Goal: Information Seeking & Learning: Learn about a topic

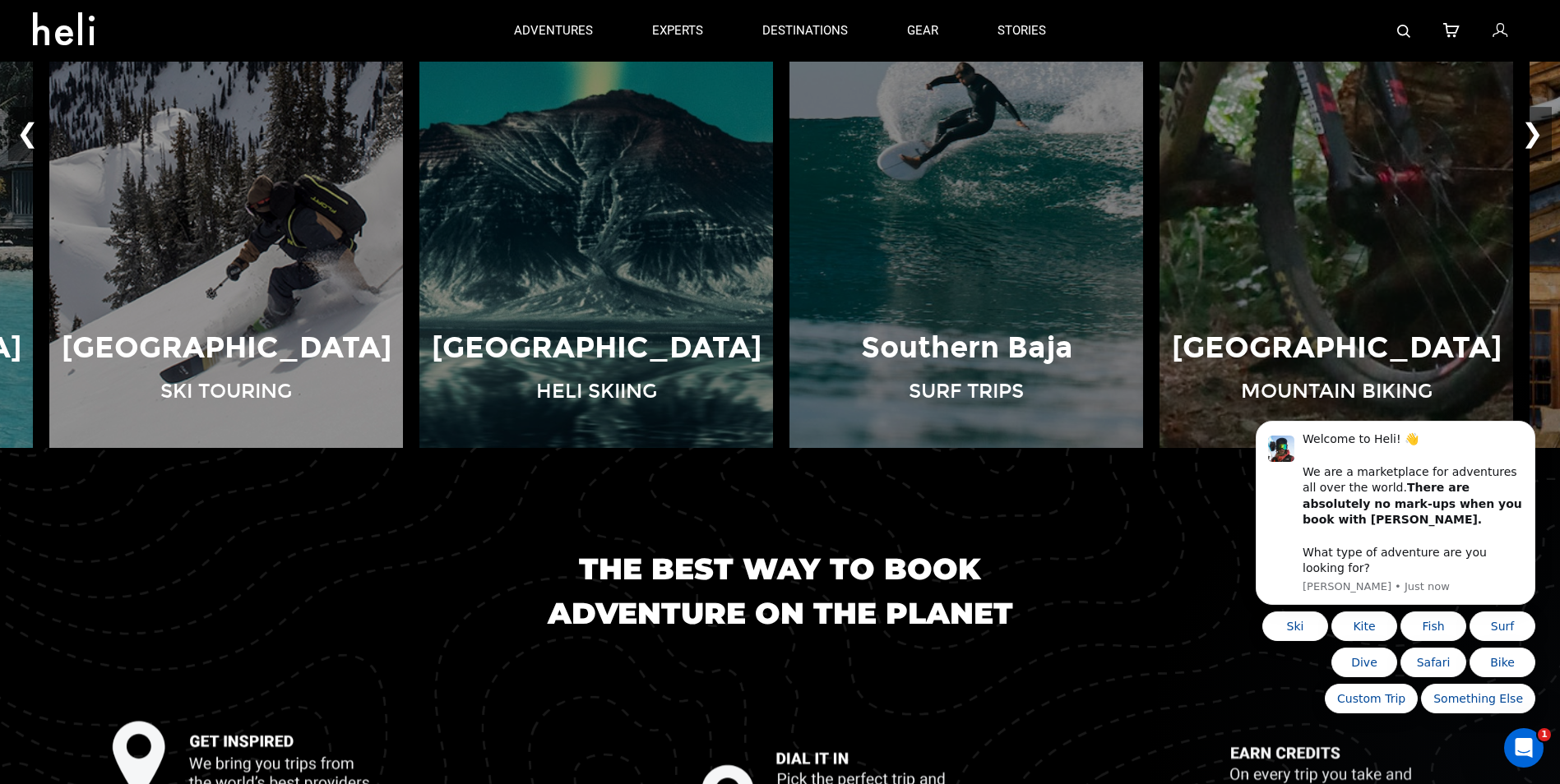
scroll to position [1300, 0]
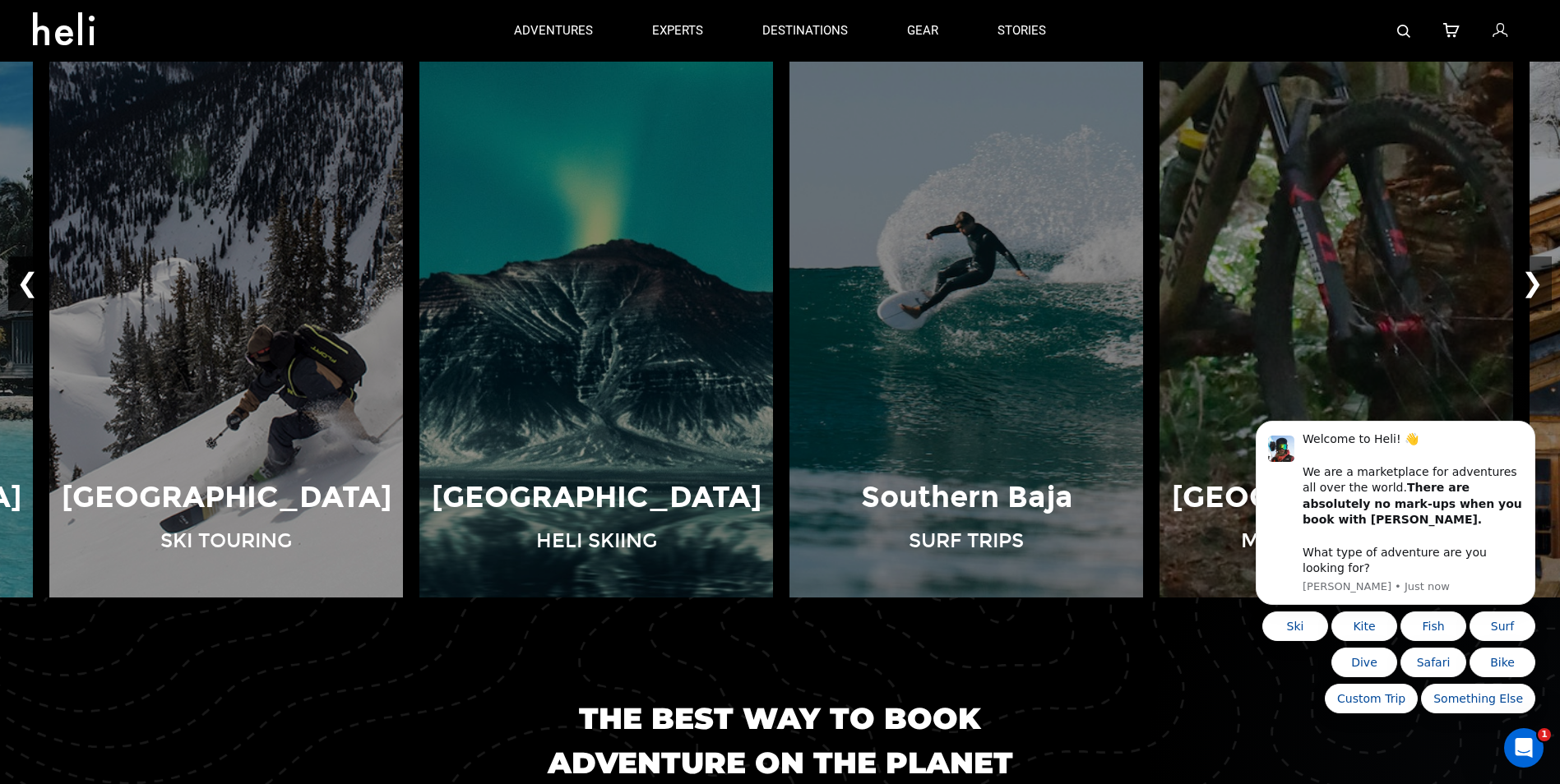
click at [25, 274] on button "❮" at bounding box center [27, 284] width 39 height 54
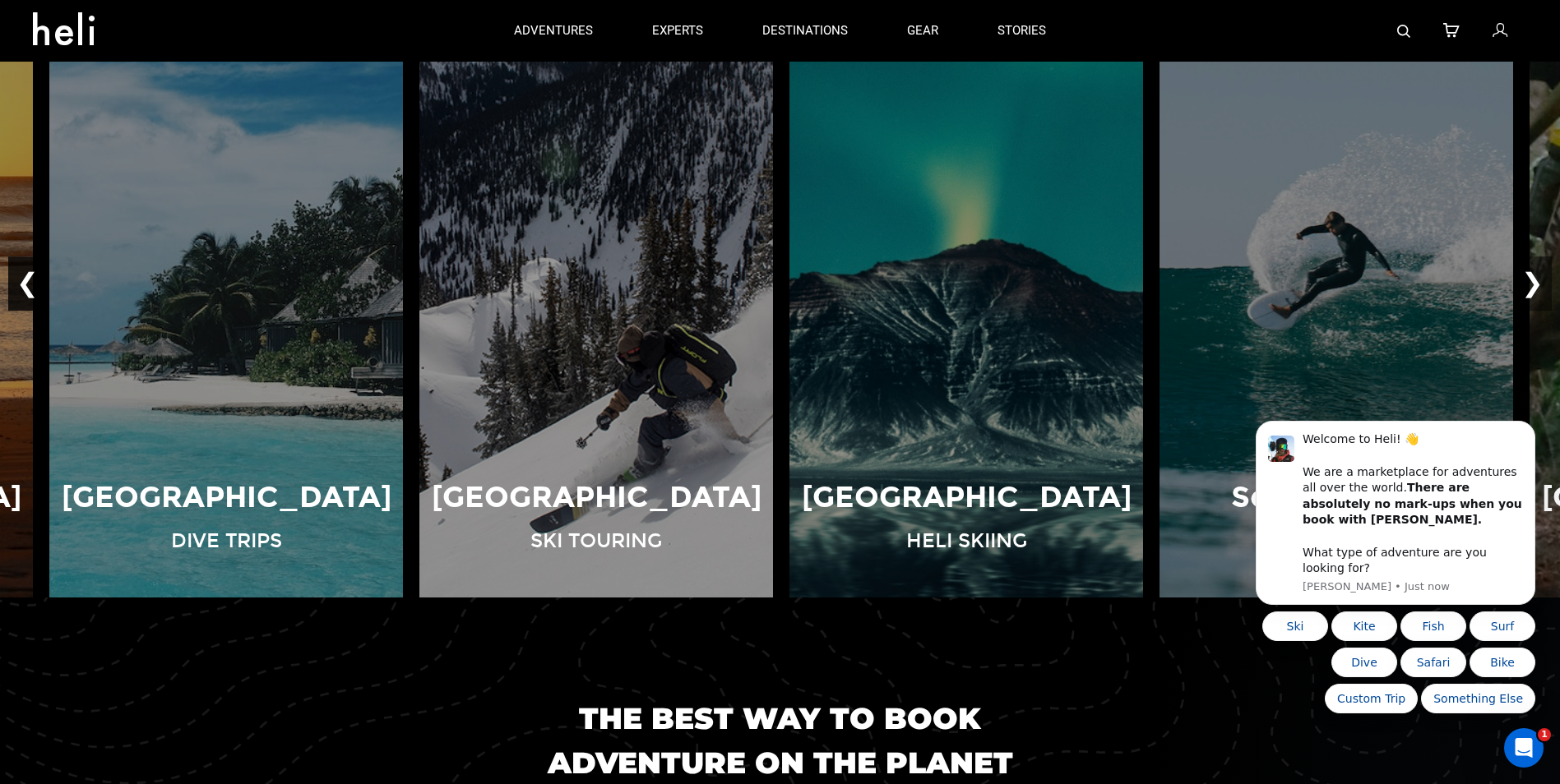
click at [25, 274] on button "❮" at bounding box center [27, 284] width 39 height 54
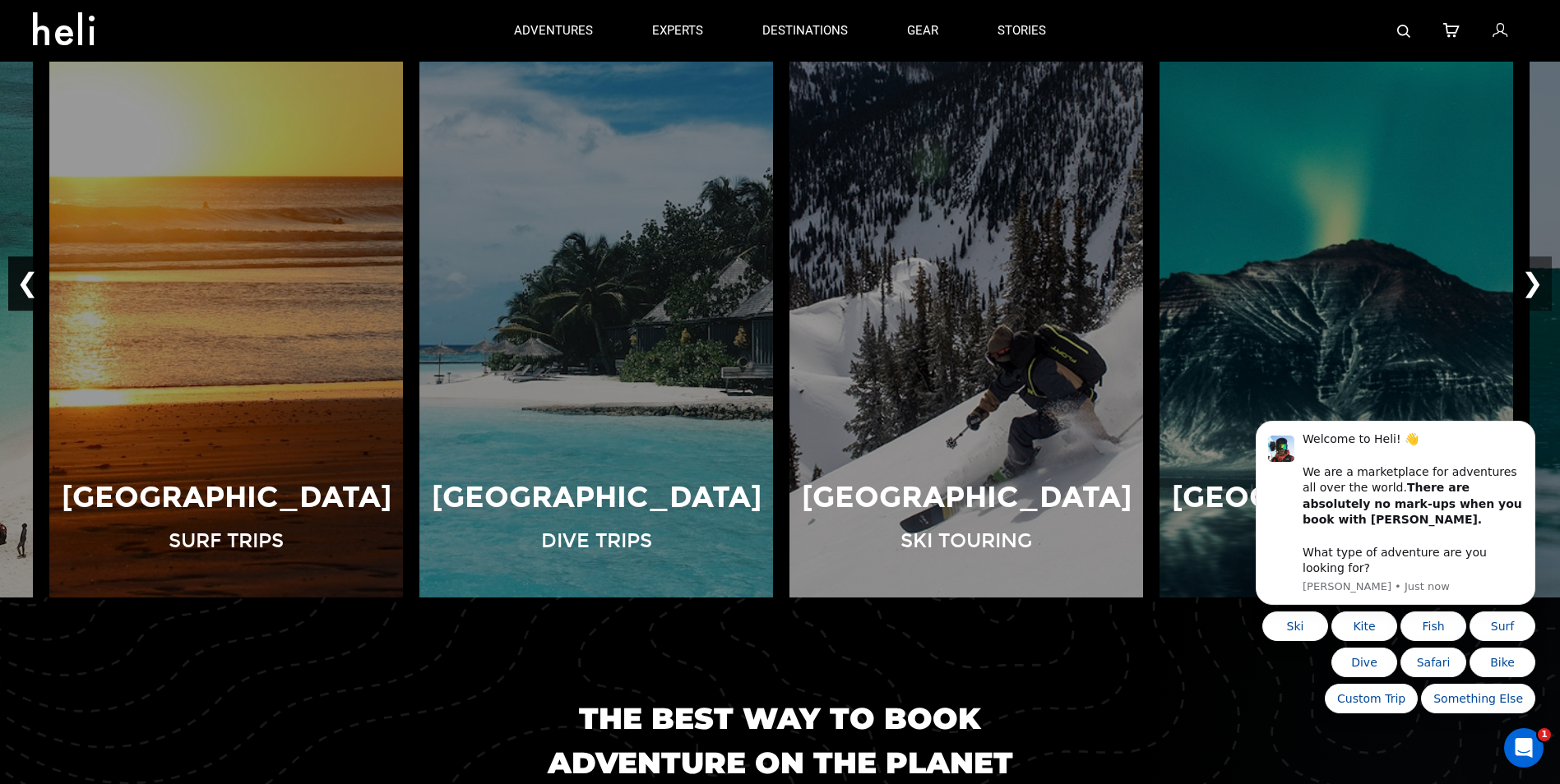
click at [25, 274] on button "❮" at bounding box center [27, 284] width 39 height 54
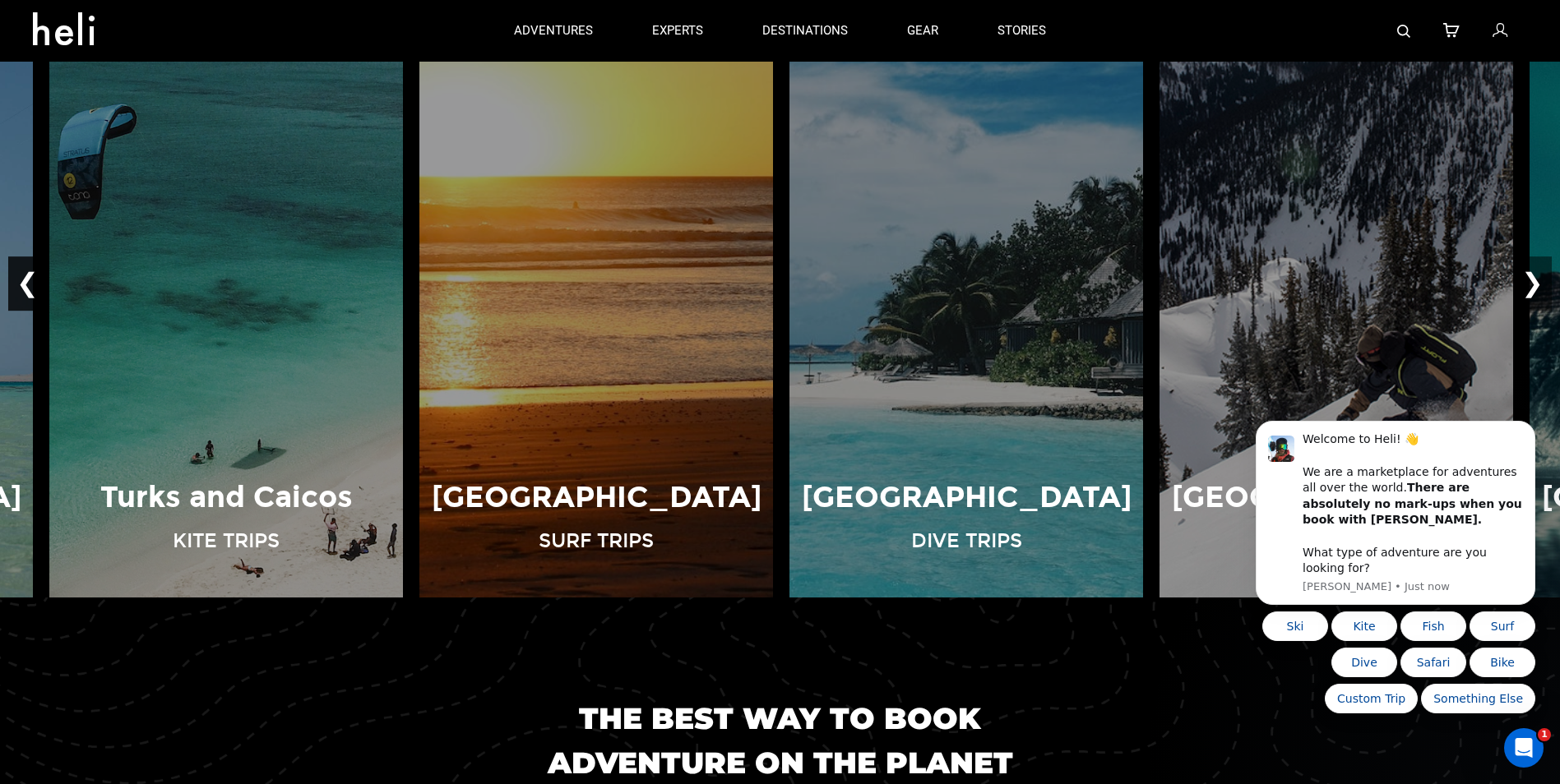
click at [25, 274] on button "❮" at bounding box center [27, 284] width 39 height 54
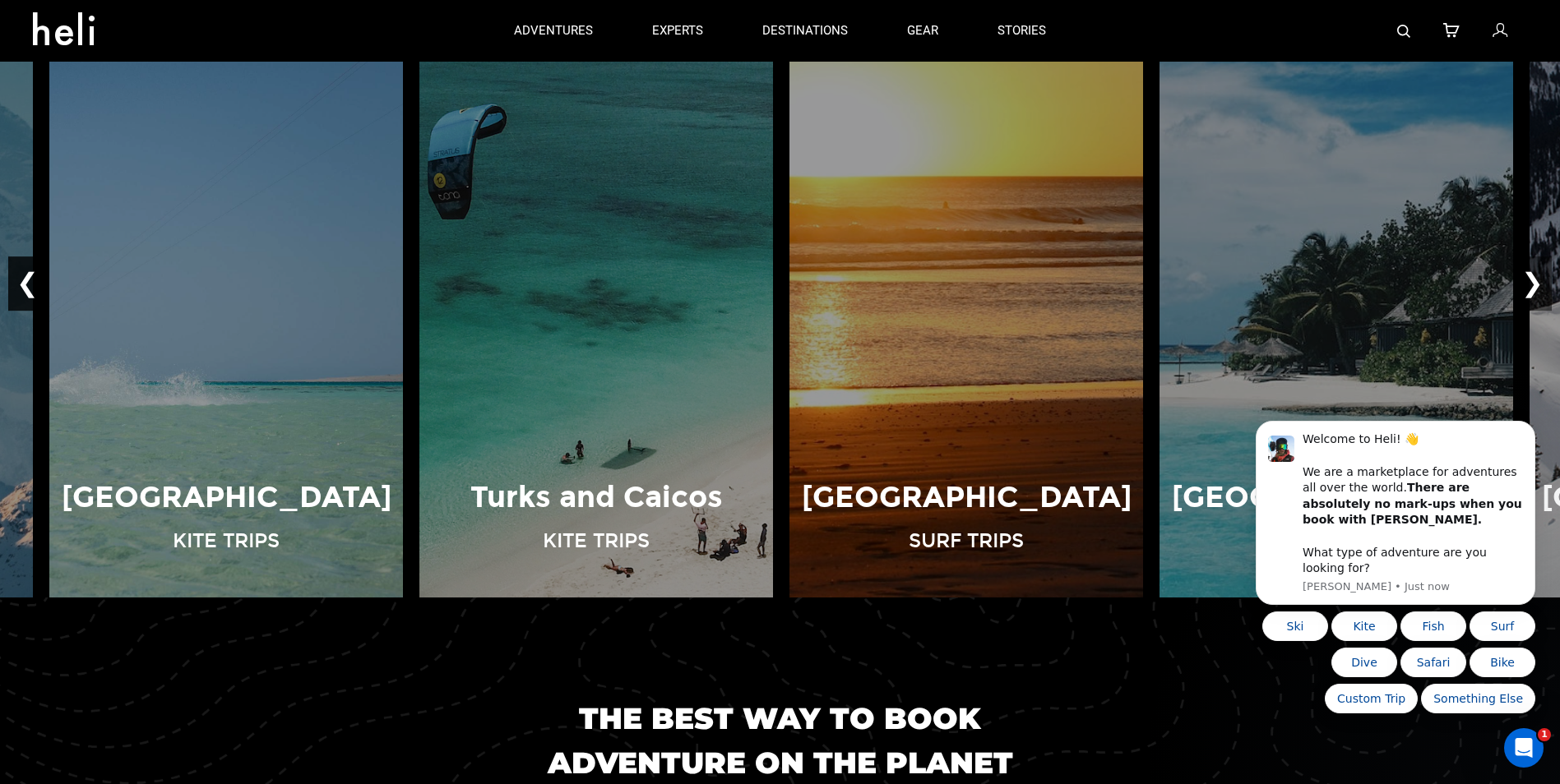
click at [25, 274] on button "❮" at bounding box center [27, 284] width 39 height 54
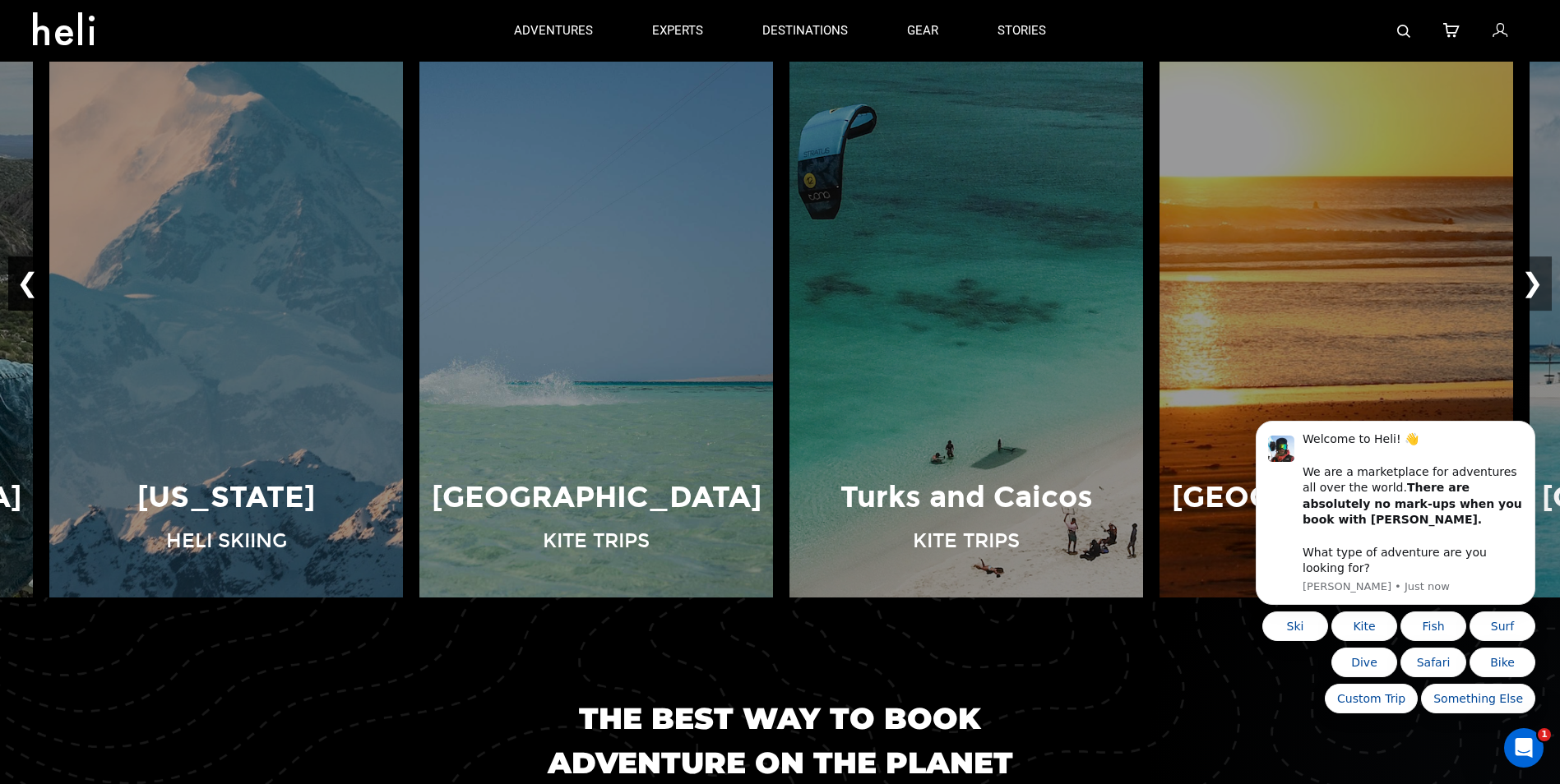
click at [25, 274] on button "❮" at bounding box center [27, 284] width 39 height 54
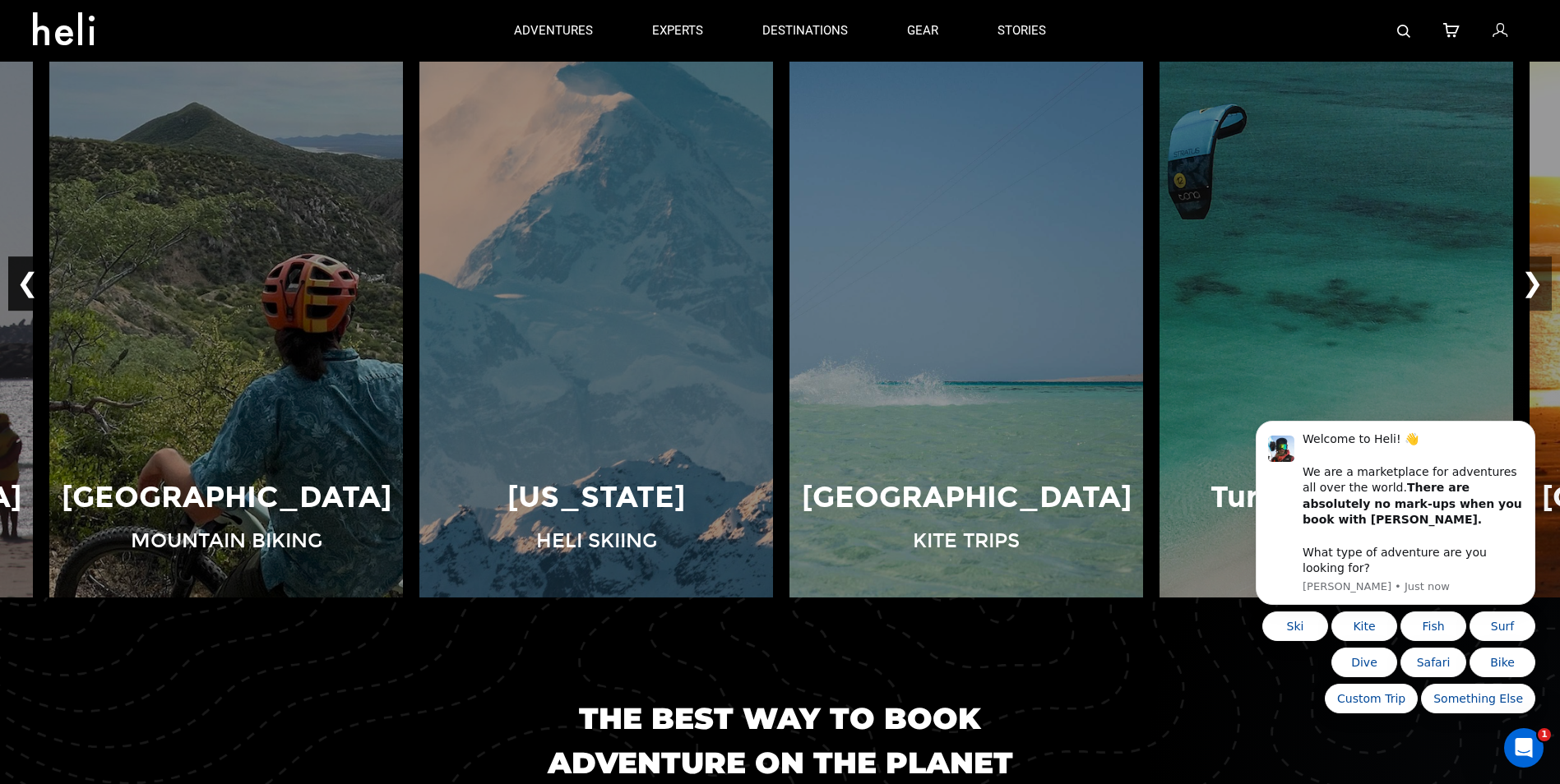
click at [25, 274] on button "❮" at bounding box center [27, 284] width 39 height 54
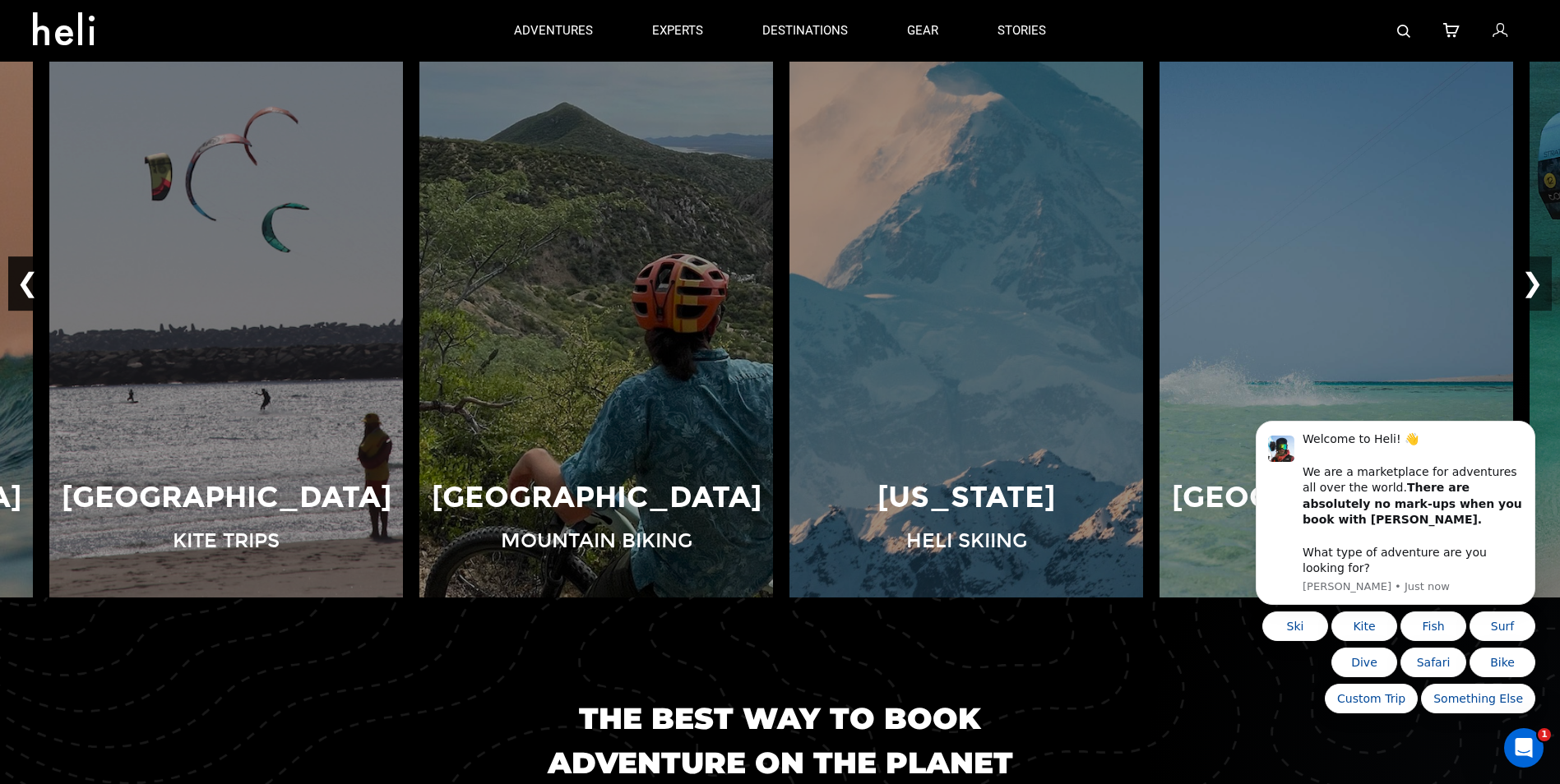
click at [25, 274] on button "❮" at bounding box center [27, 284] width 39 height 54
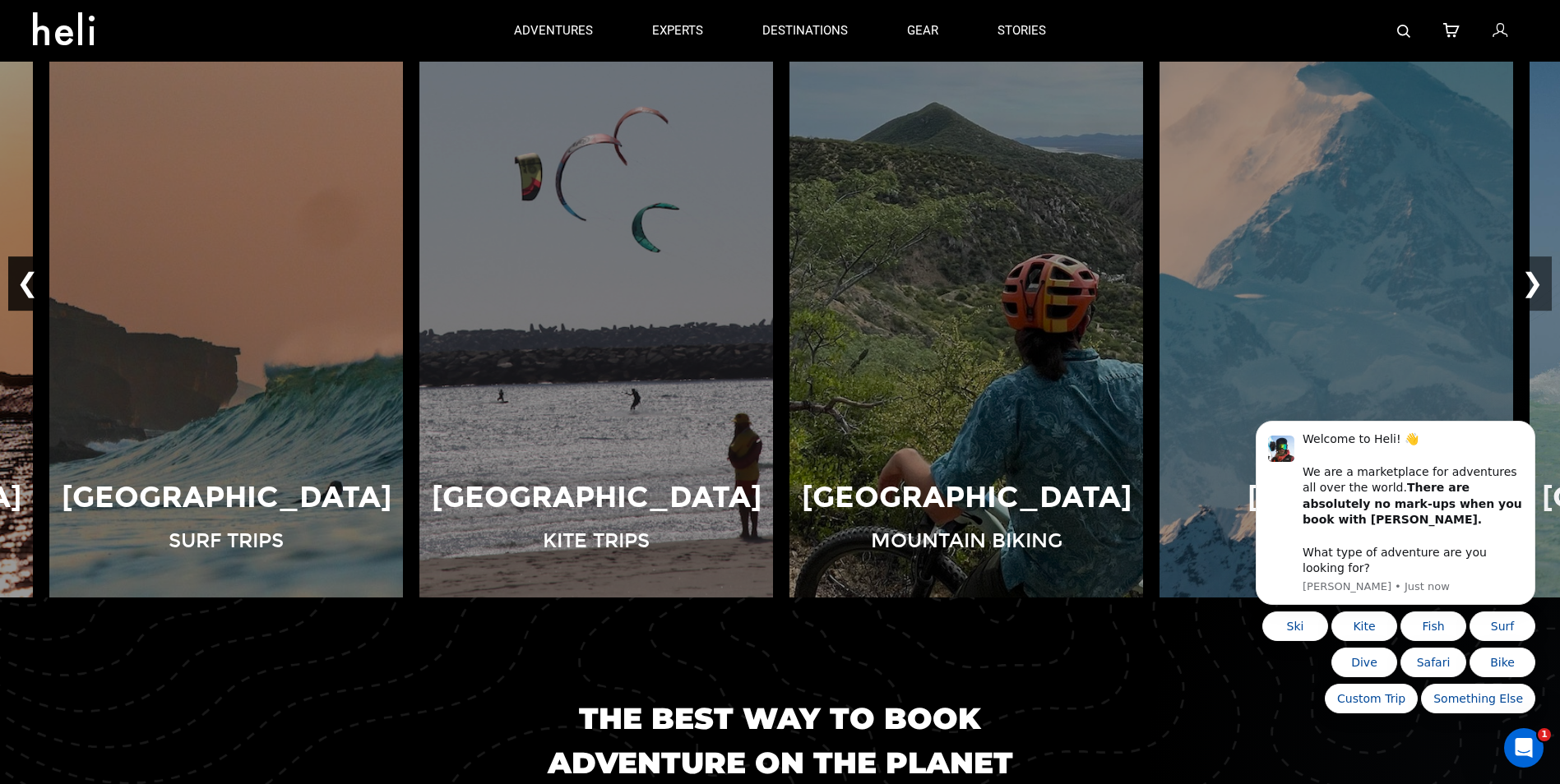
click at [25, 274] on button "❮" at bounding box center [27, 284] width 39 height 54
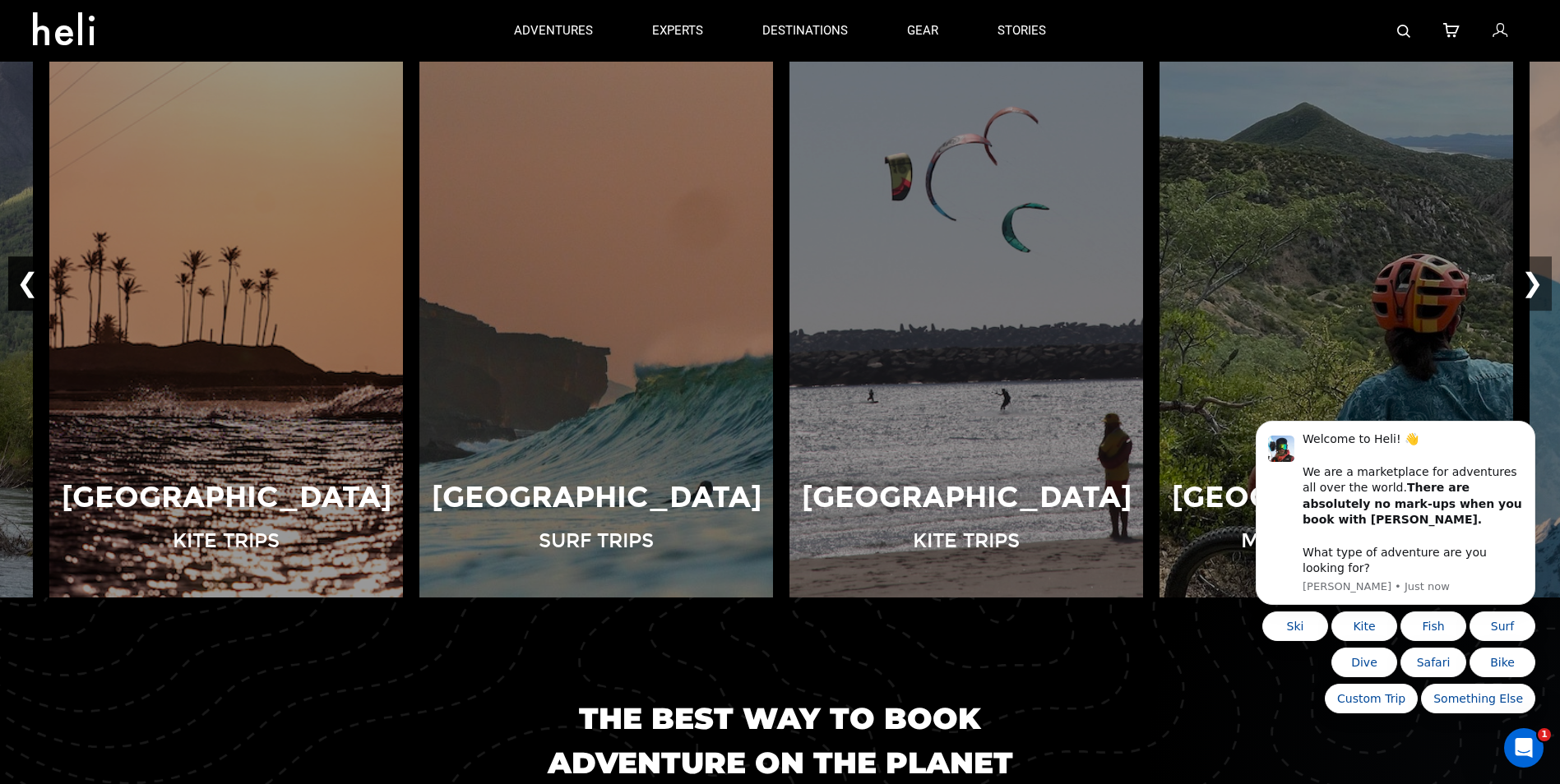
click at [25, 274] on button "❮" at bounding box center [27, 284] width 39 height 54
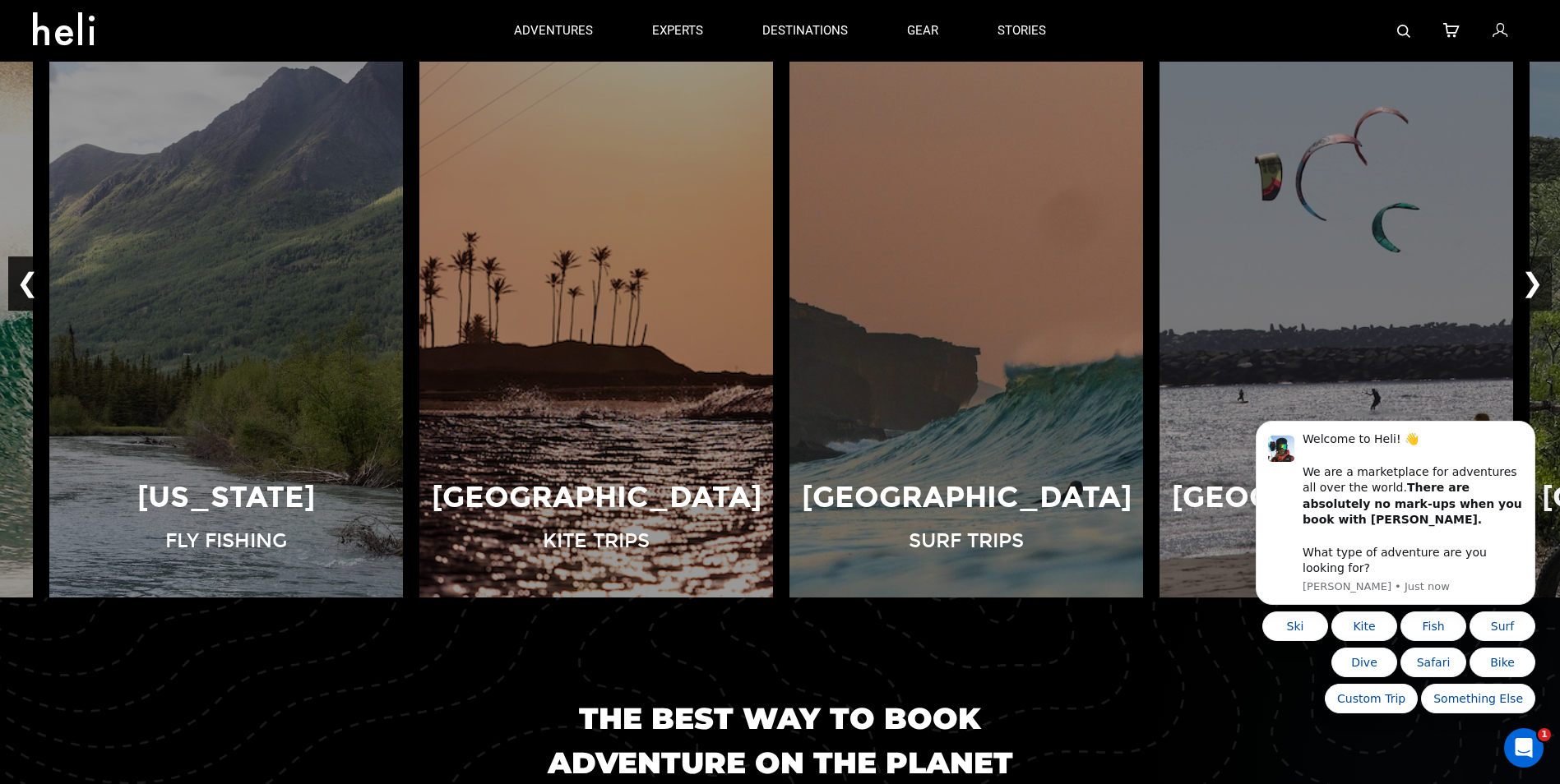
click at [25, 274] on button "❮" at bounding box center [27, 284] width 39 height 54
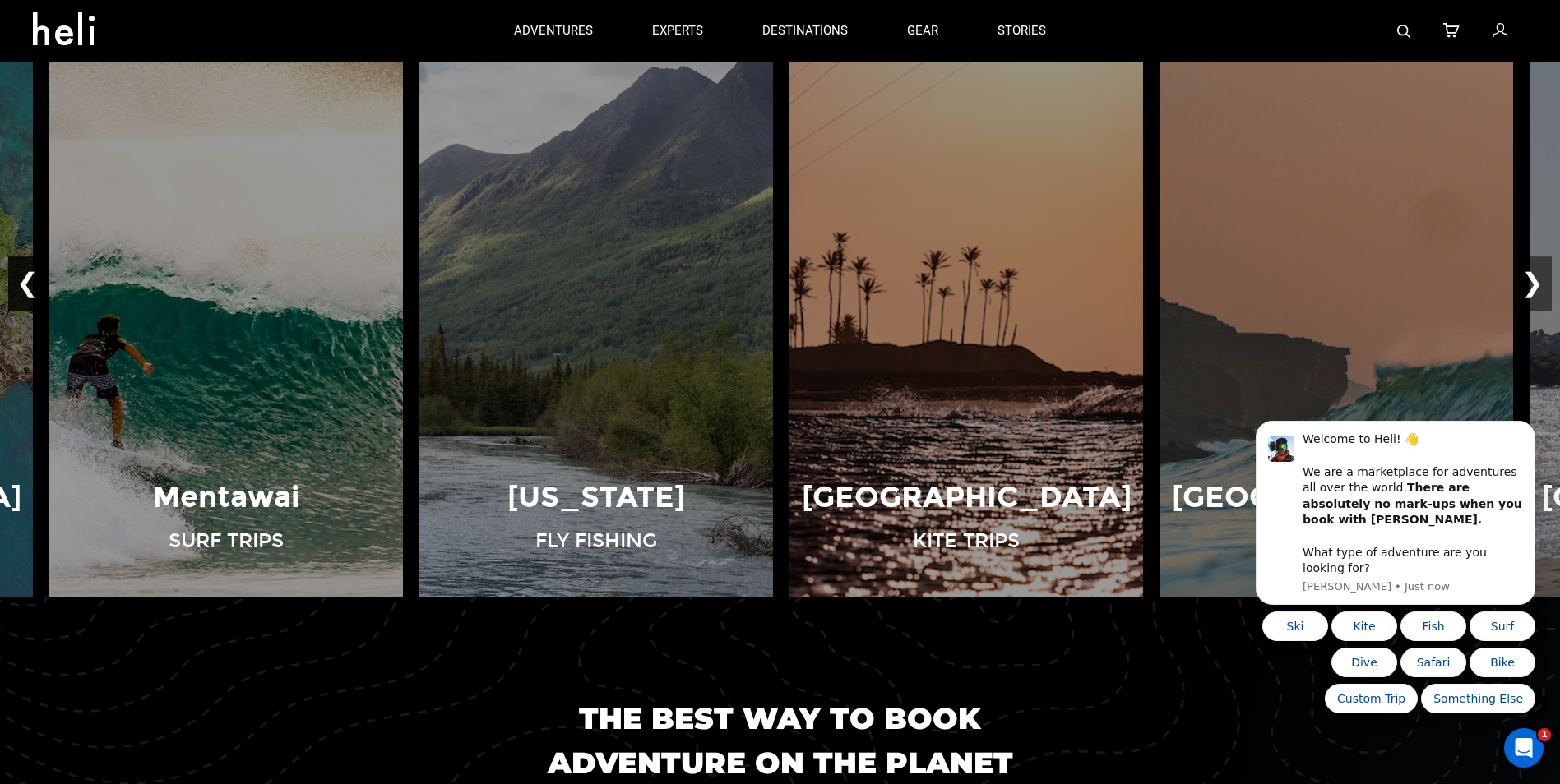
click at [25, 274] on button "❮" at bounding box center [27, 284] width 39 height 54
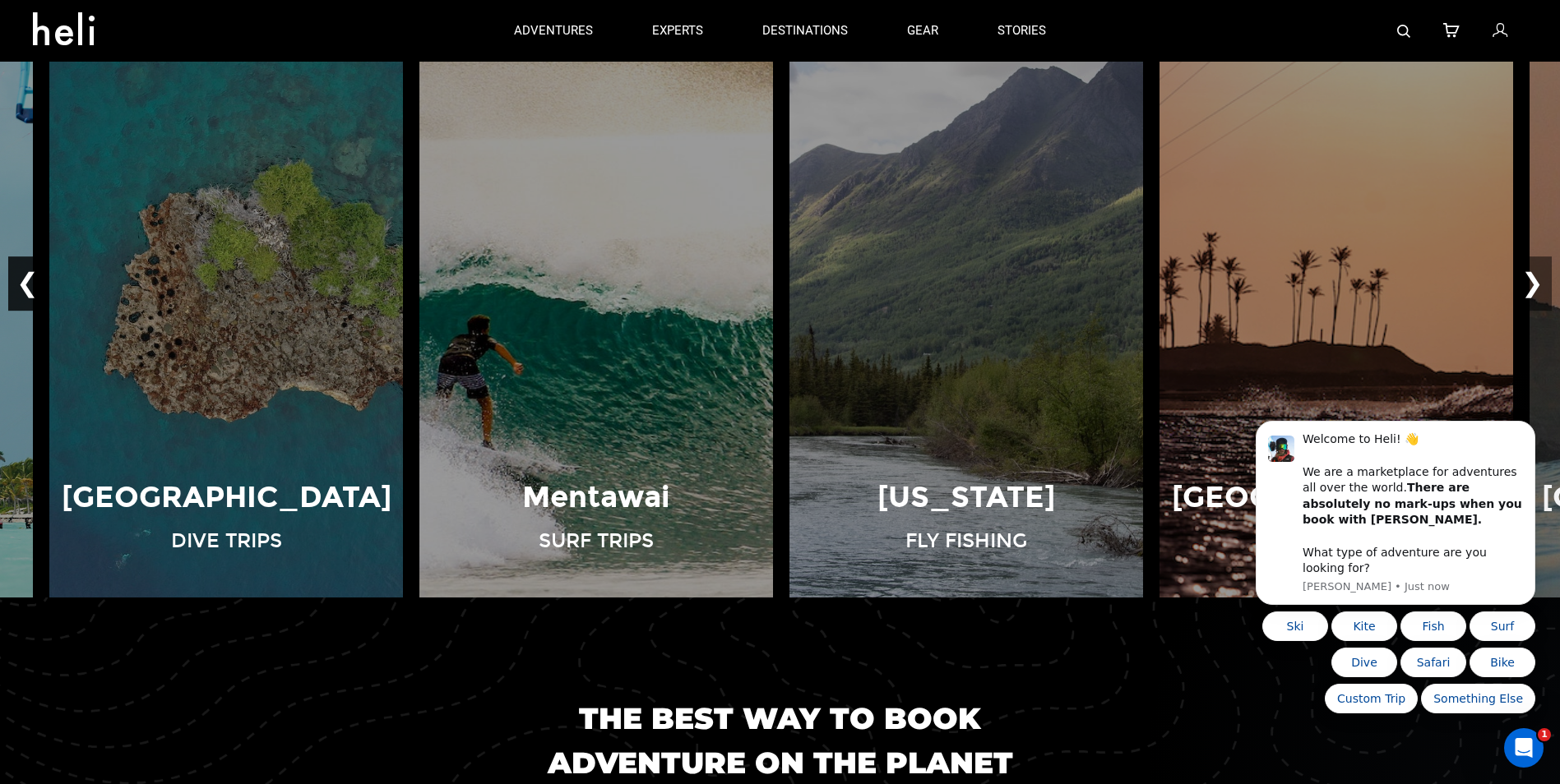
click at [25, 274] on button "❮" at bounding box center [27, 284] width 39 height 54
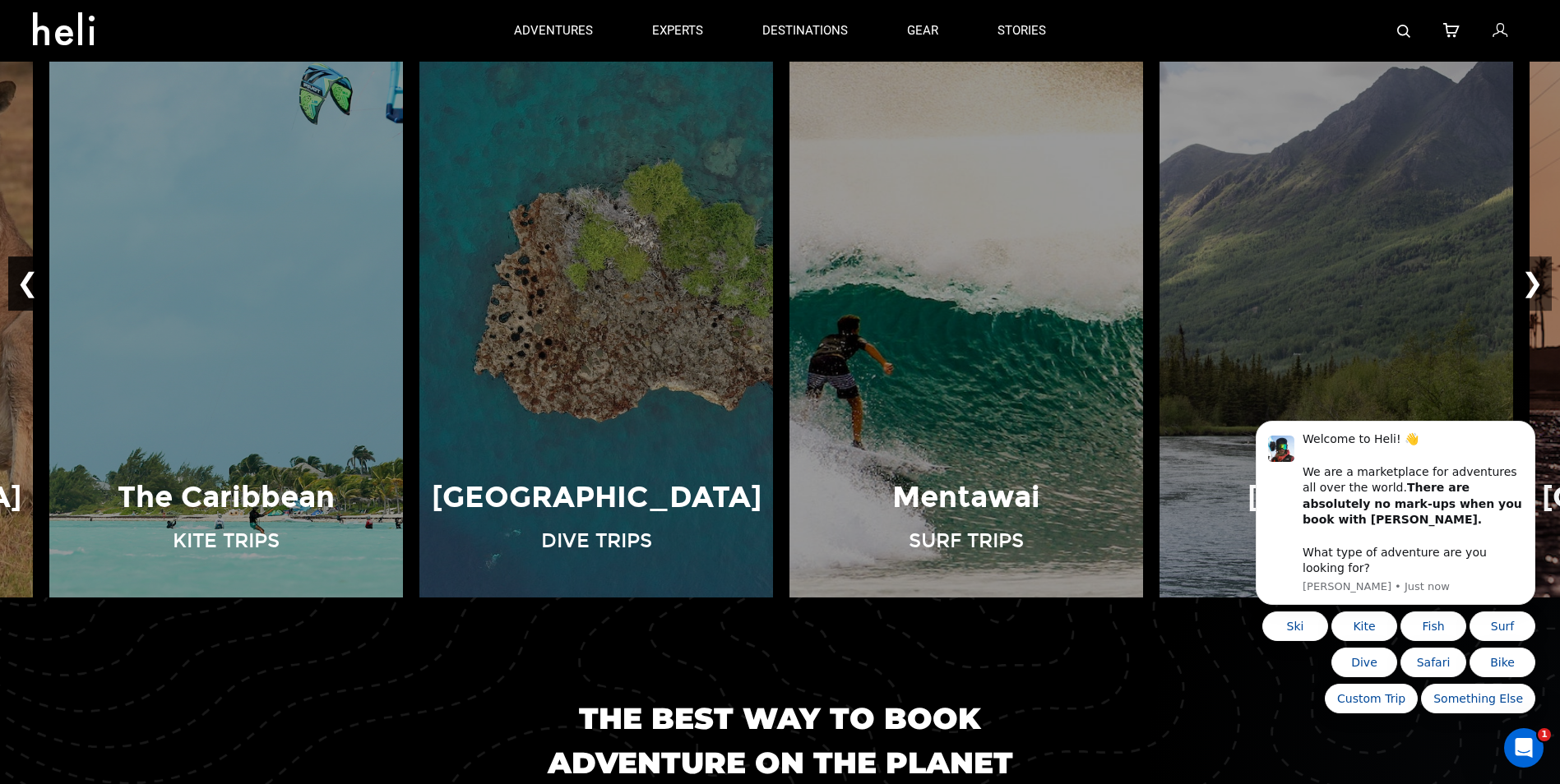
click at [25, 274] on button "❮" at bounding box center [27, 284] width 39 height 54
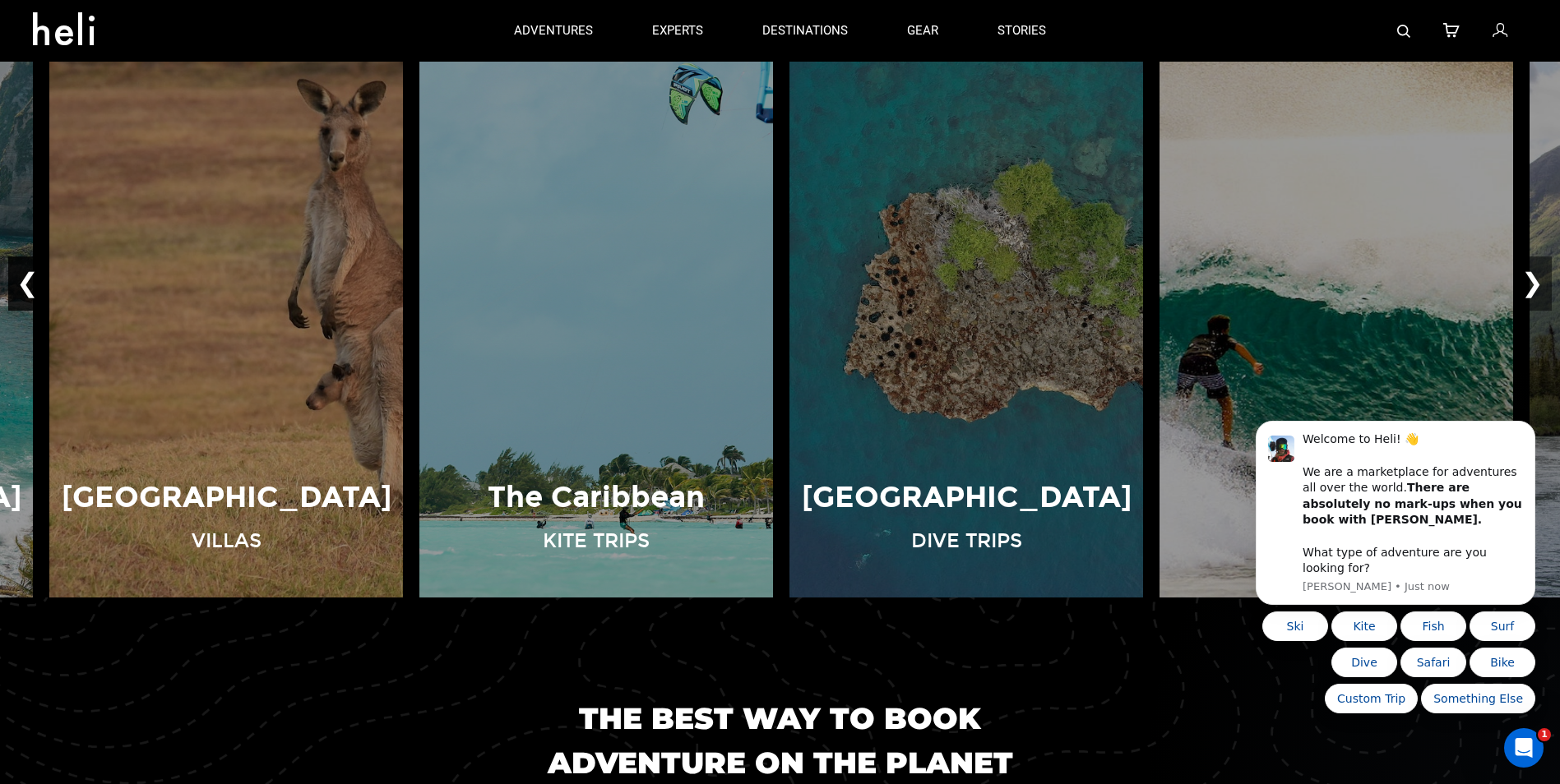
click at [25, 274] on button "❮" at bounding box center [27, 284] width 39 height 54
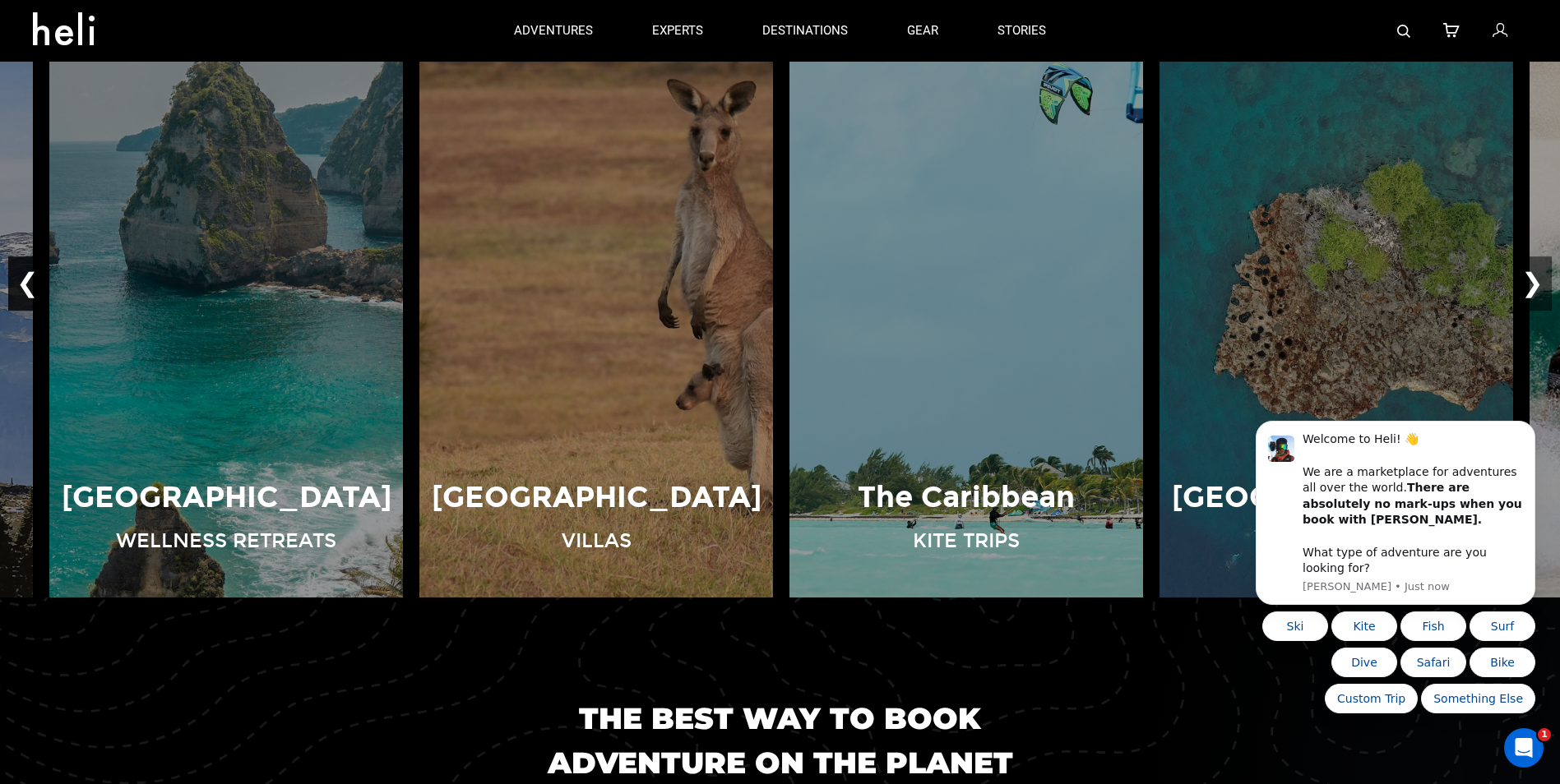
click at [25, 274] on button "❮" at bounding box center [27, 284] width 39 height 54
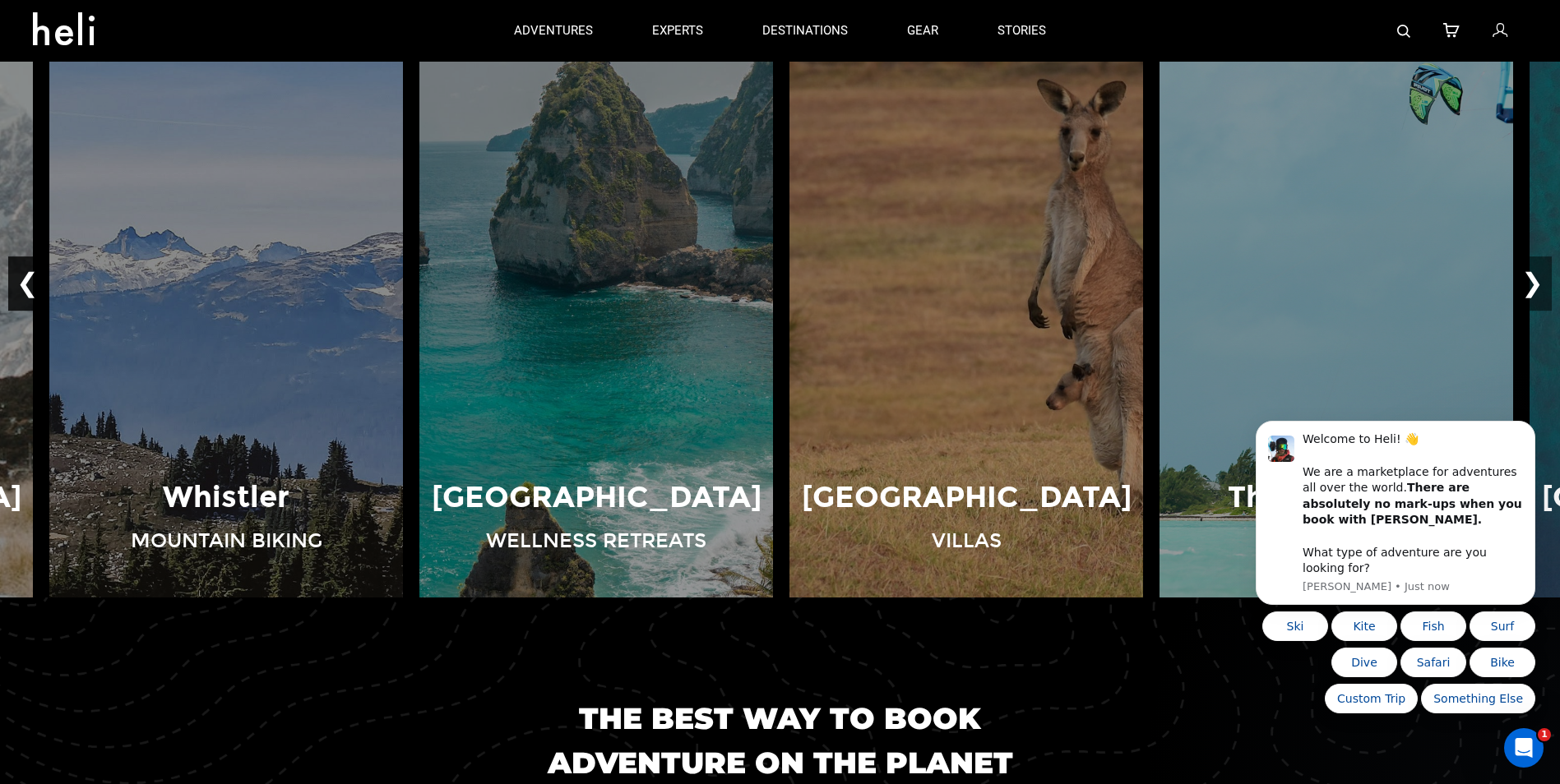
click at [25, 274] on button "❮" at bounding box center [27, 284] width 39 height 54
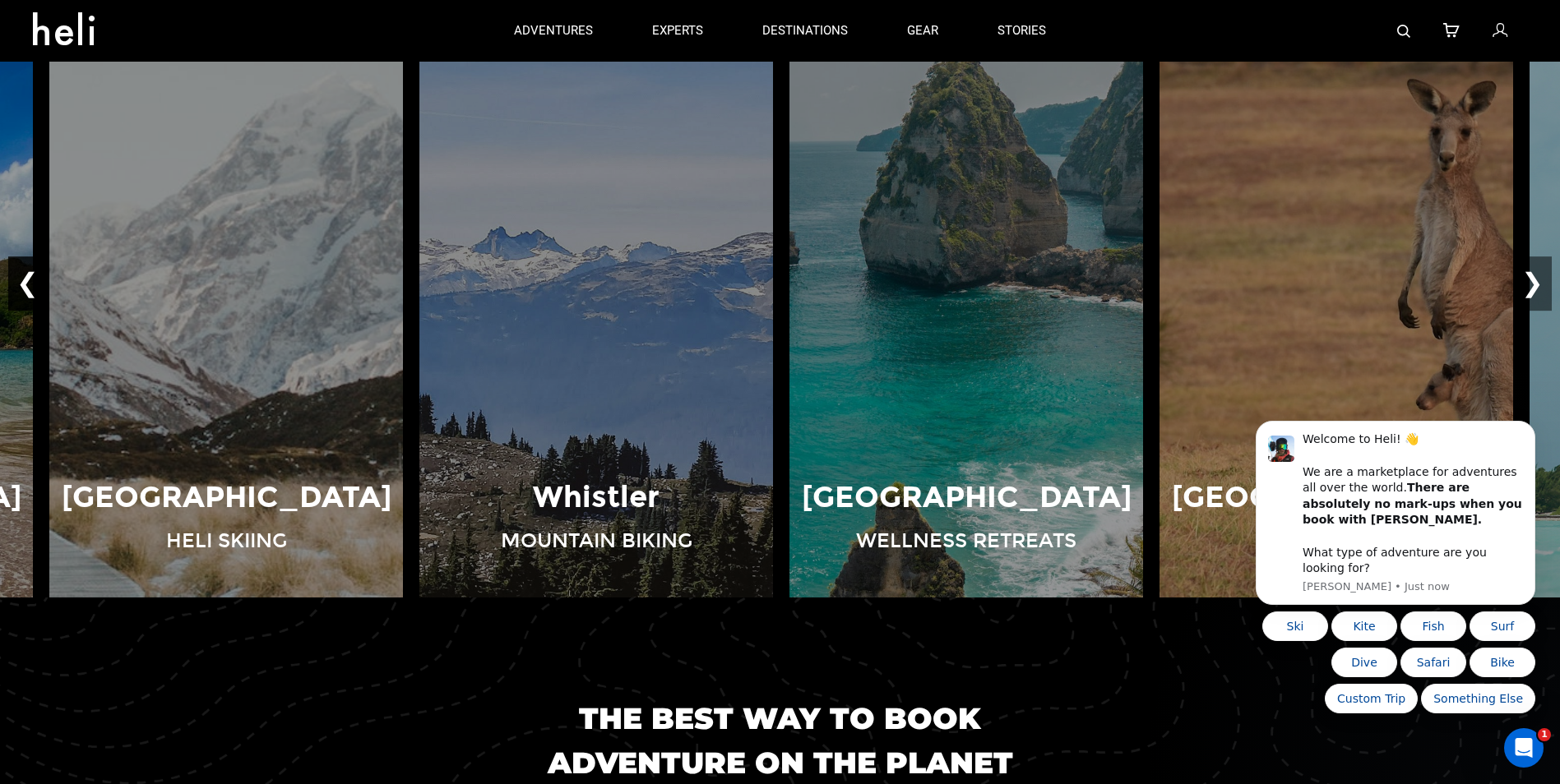
click at [25, 274] on button "❮" at bounding box center [27, 284] width 39 height 54
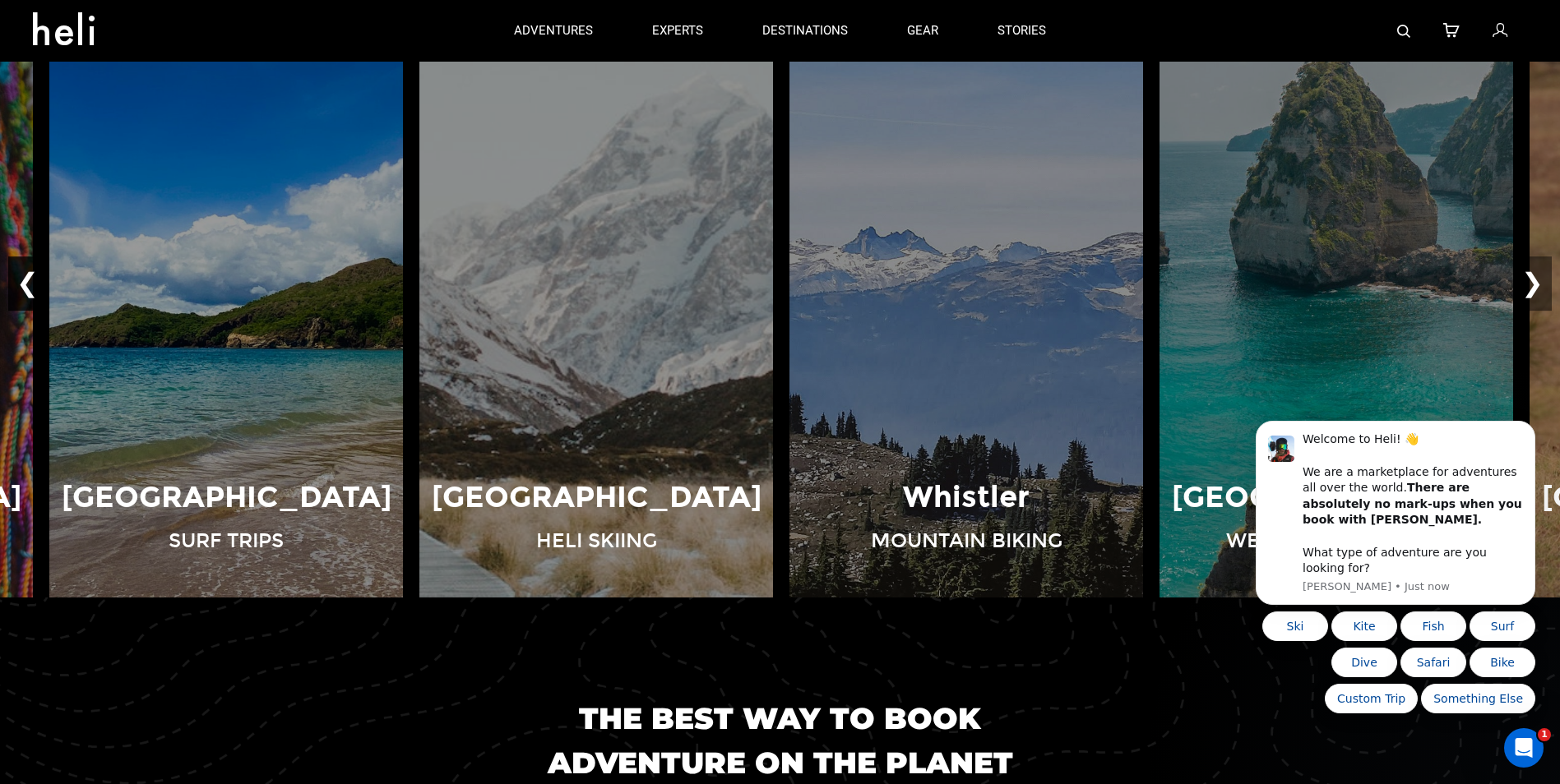
click at [25, 274] on button "❮" at bounding box center [27, 284] width 39 height 54
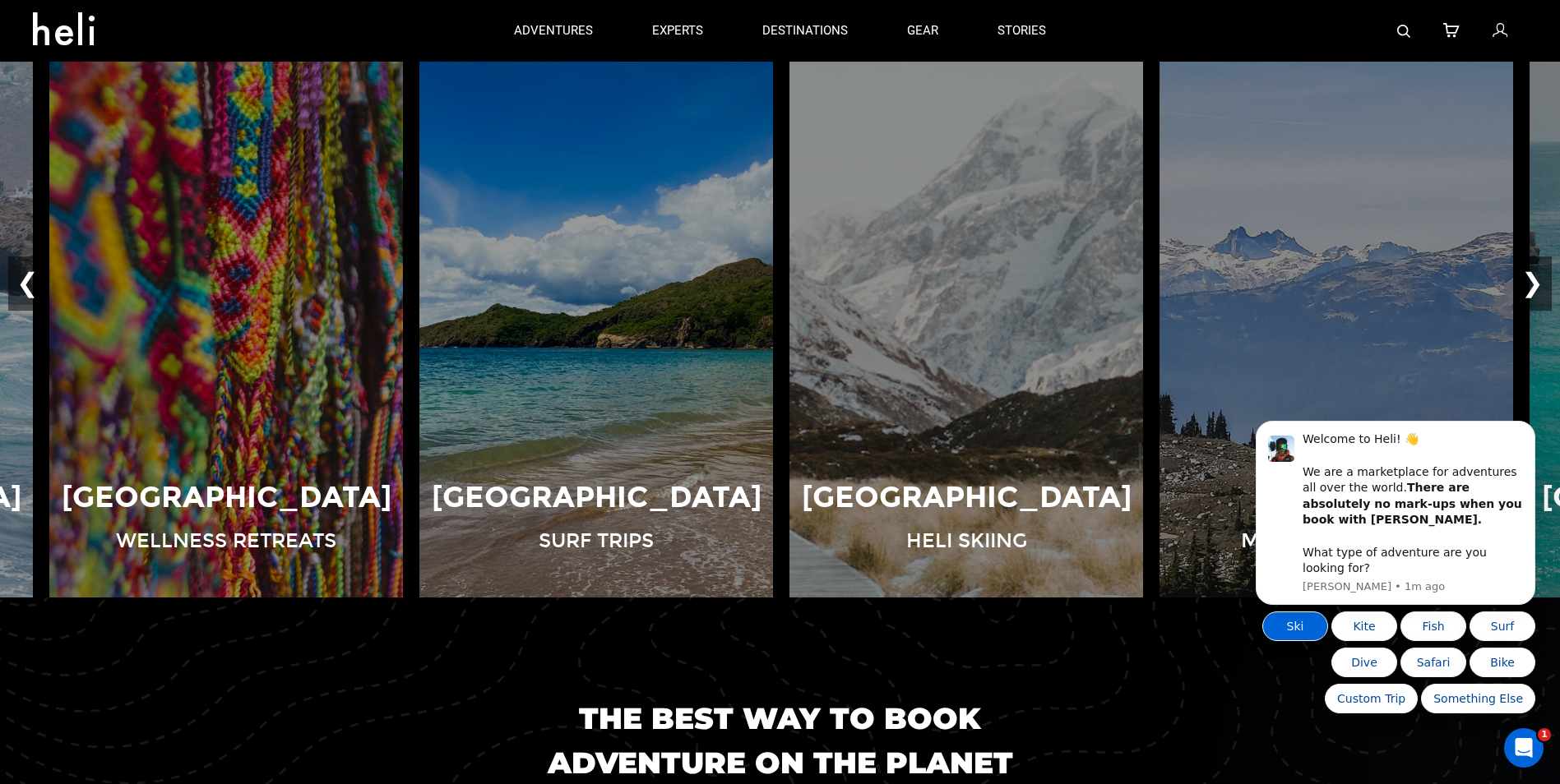
click at [1286, 623] on button "Ski" at bounding box center [1295, 627] width 66 height 30
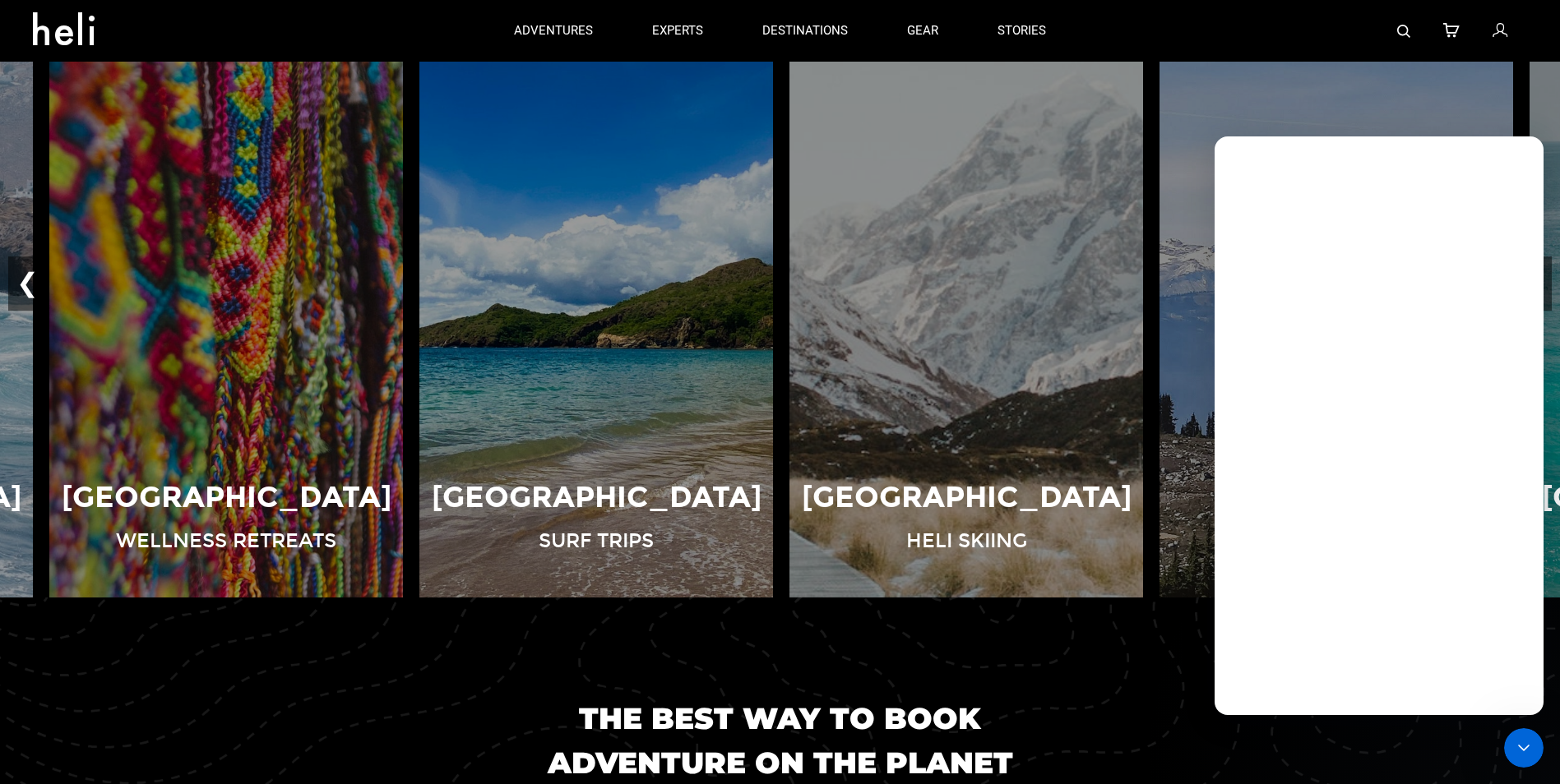
scroll to position [0, 0]
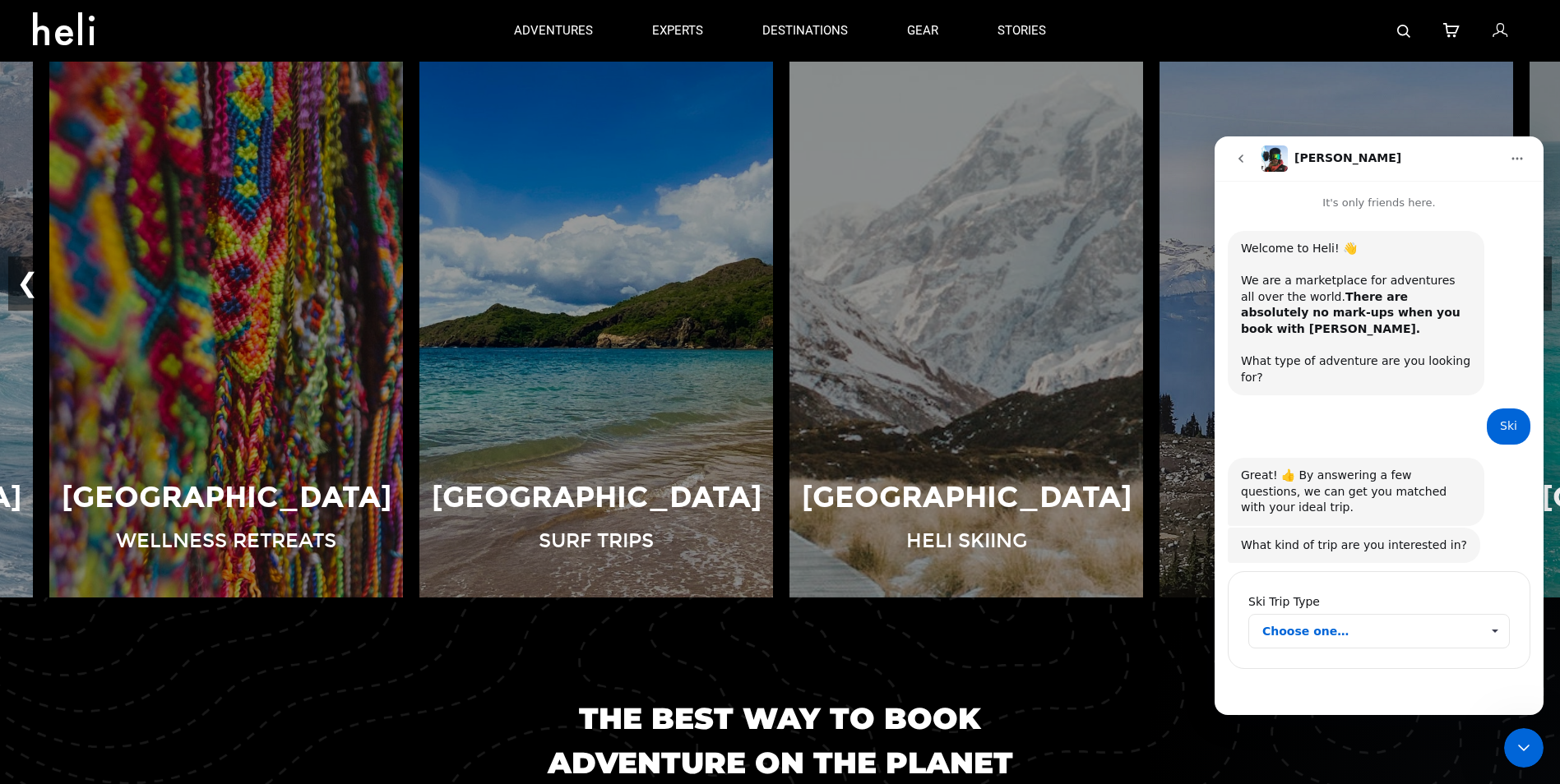
click at [1241, 154] on icon "go back" at bounding box center [1240, 158] width 13 height 13
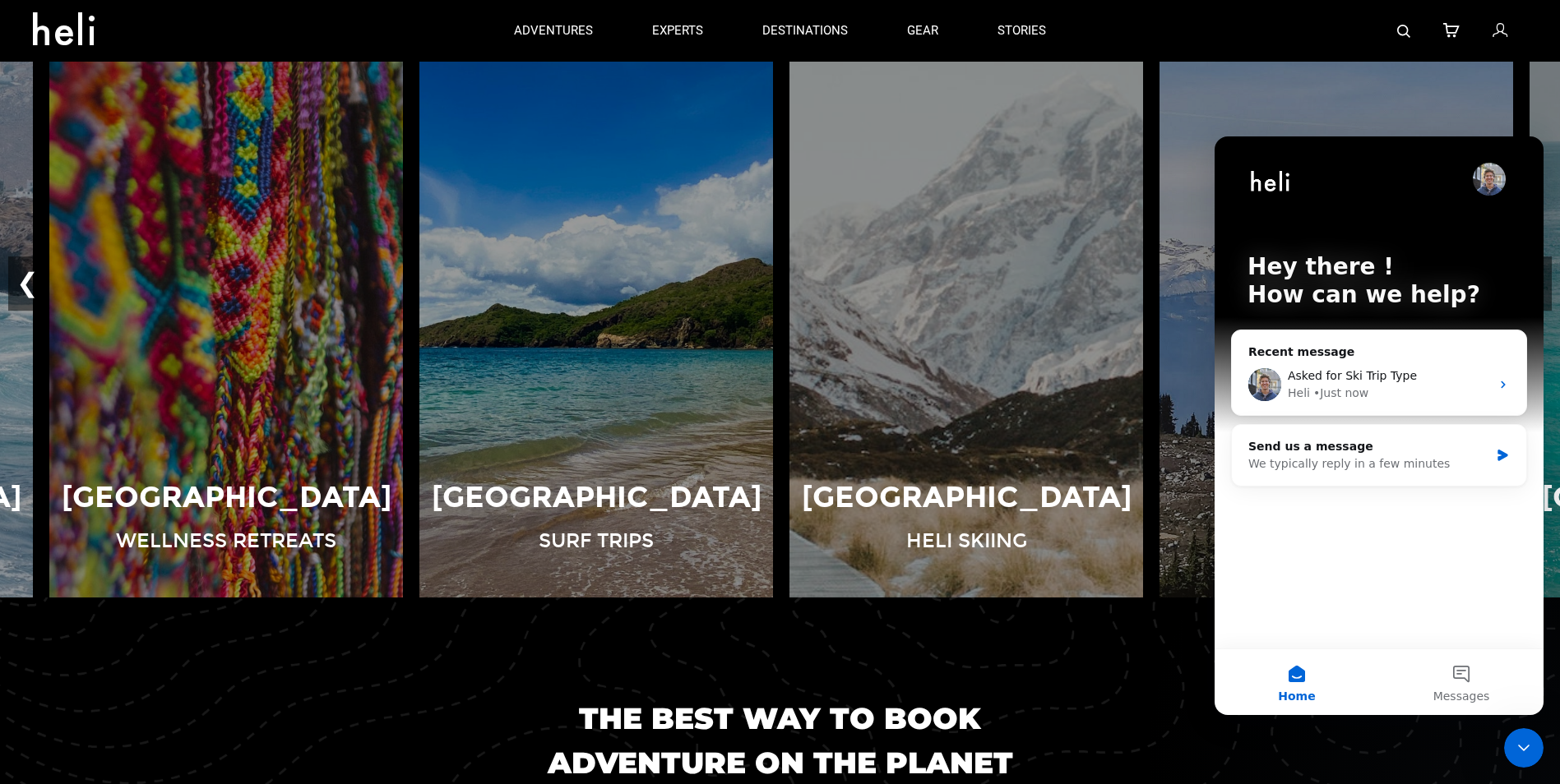
click at [1522, 743] on icon "Close Intercom Messenger" at bounding box center [1523, 748] width 20 height 20
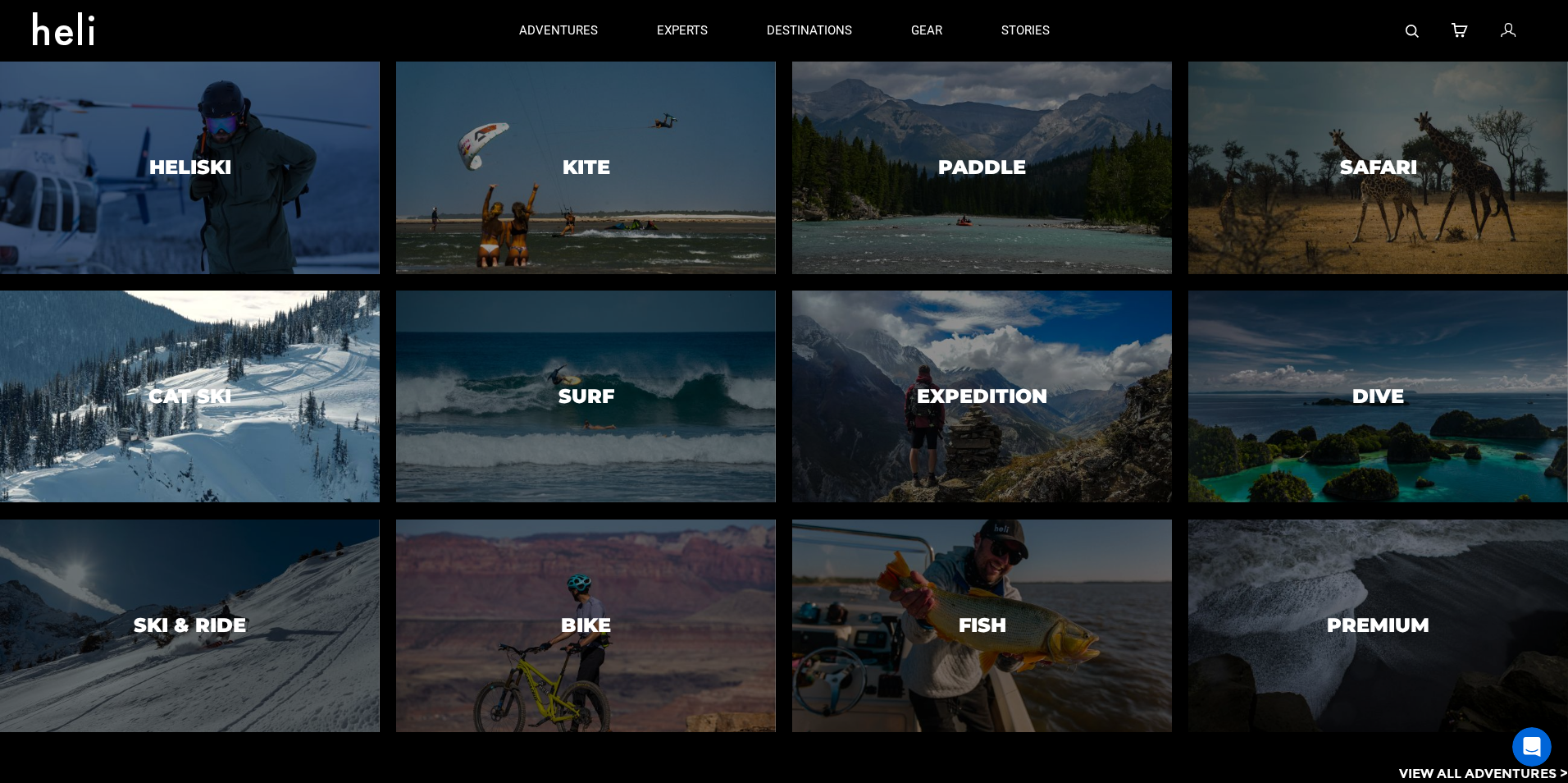
click at [293, 405] on div at bounding box center [189, 396] width 387 height 217
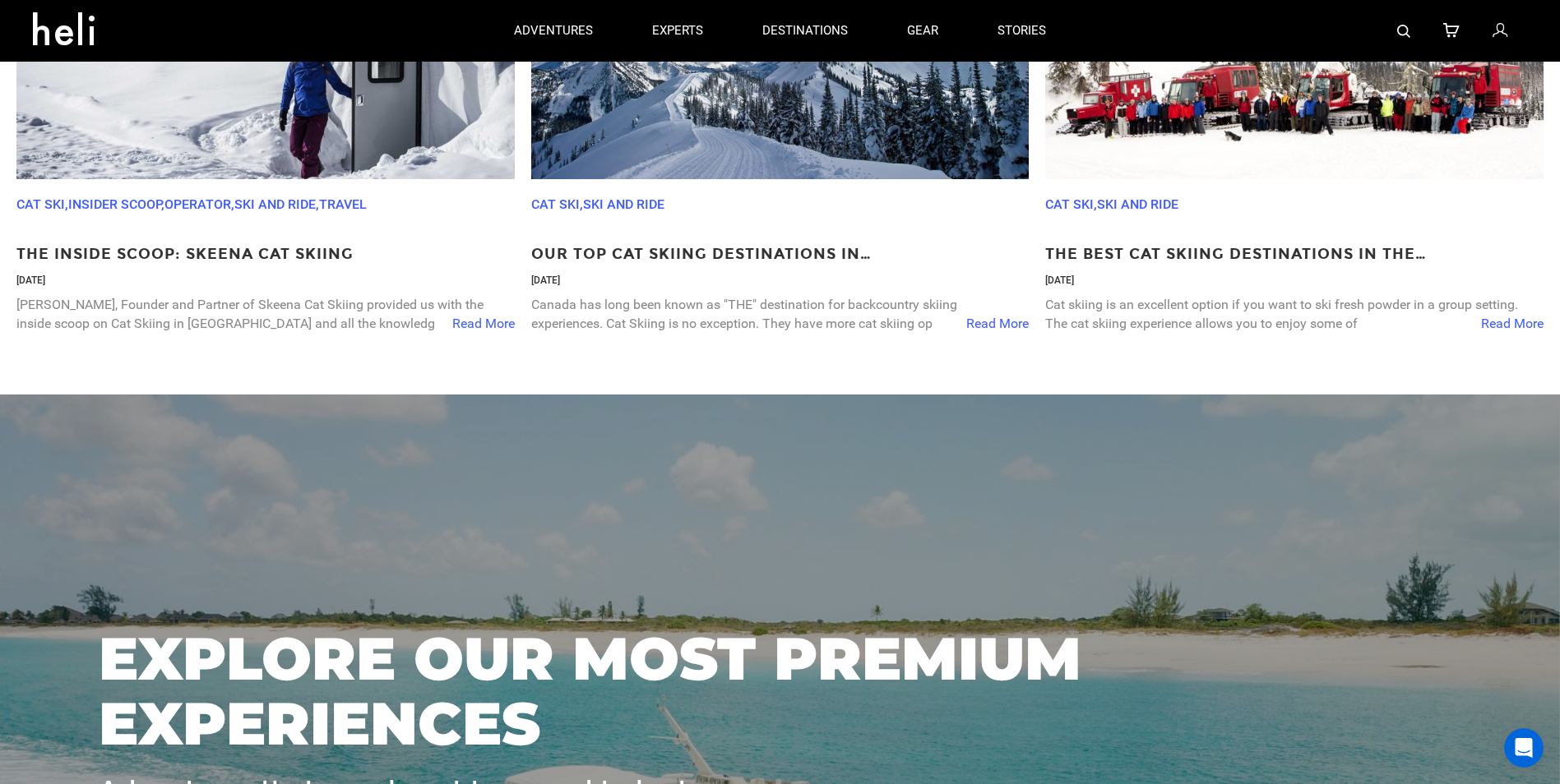
scroll to position [4026, 0]
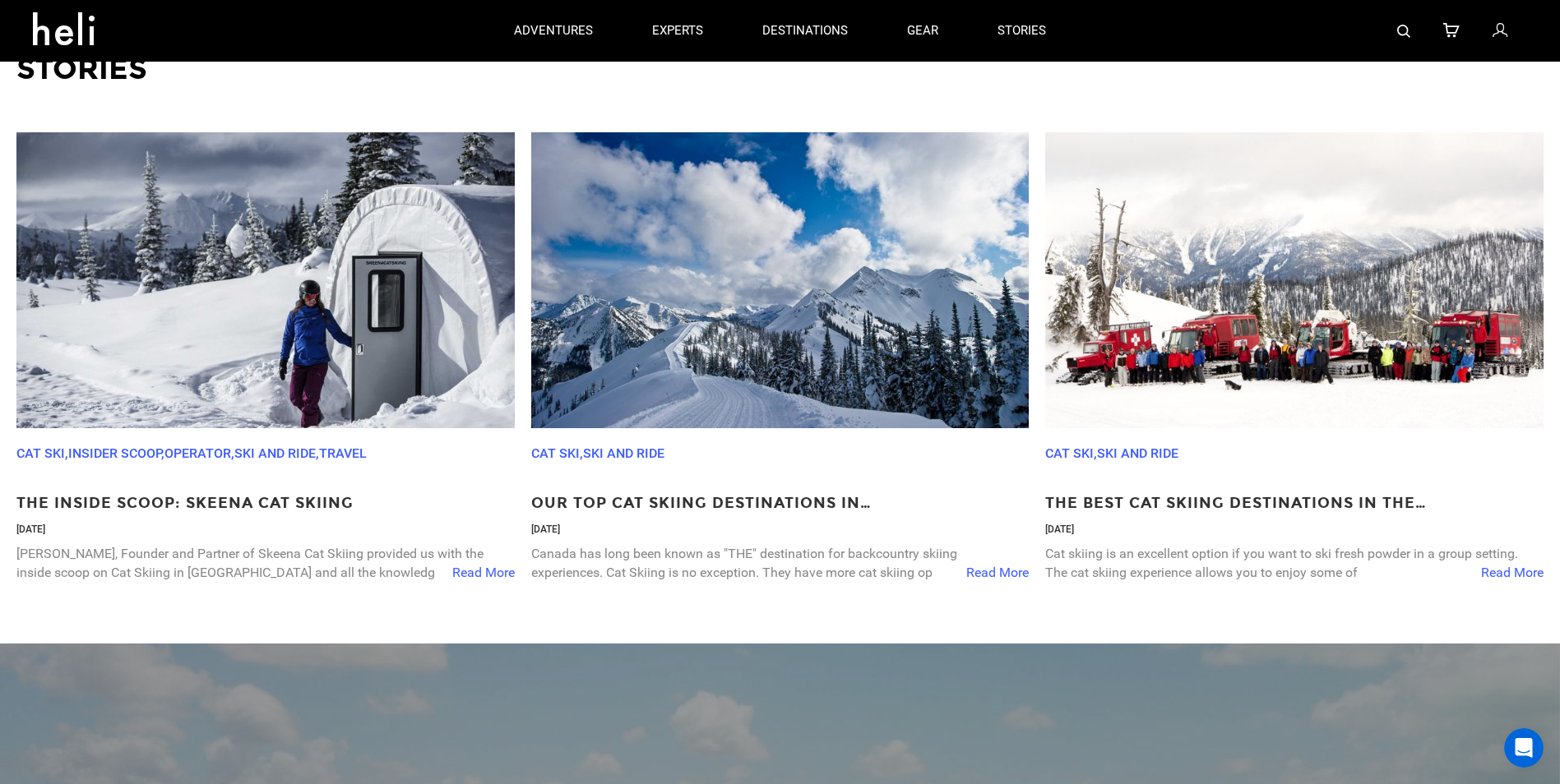
click at [504, 583] on span "Read More" at bounding box center [483, 573] width 63 height 19
